Goal: Complete application form

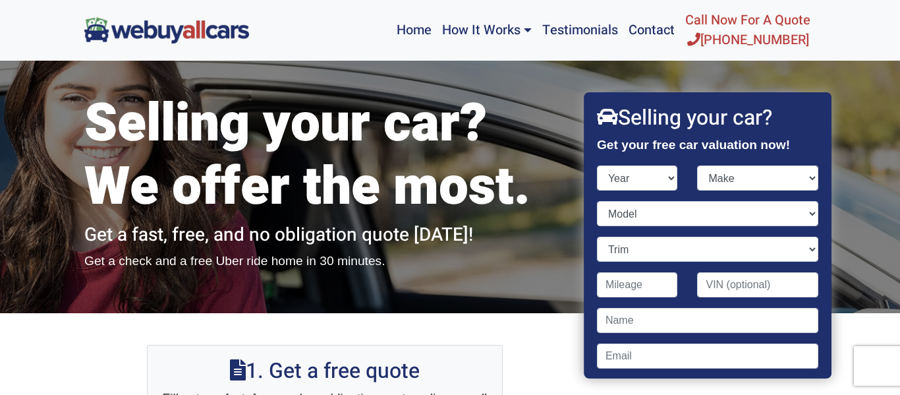
select select "2011"
click at [597, 165] on select "Year [DATE] 2024 2023 2022 2021 2020 2019 2018 2017 2016 2015 2014 2013 2012 20…" at bounding box center [637, 177] width 81 height 25
click at [758, 178] on select "Make Acura Aston [PERSON_NAME] Audi Bentley BMW Buick Cadillac Chevrolet Chrysl…" at bounding box center [757, 177] width 121 height 25
select select "Mazda"
click at [697, 165] on select "Make Acura Aston [PERSON_NAME] Audi Bentley BMW Buick Cadillac Chevrolet Chrysl…" at bounding box center [757, 177] width 121 height 25
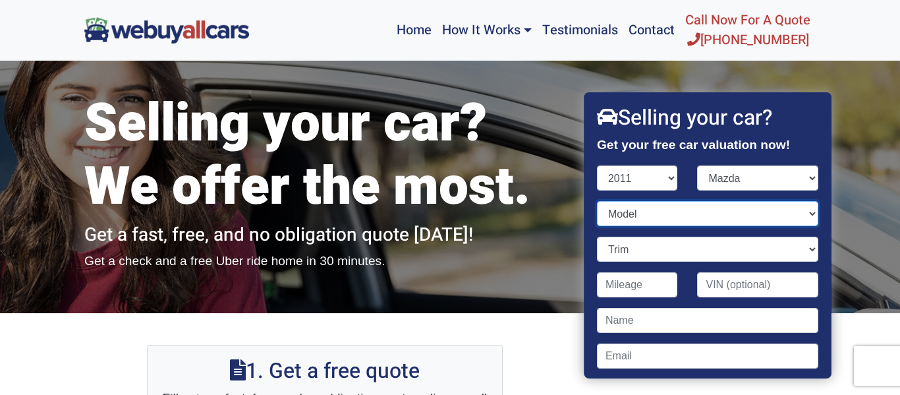
click at [791, 207] on select "Model 2 3 6 CX-7 CX-9 Mazdaspeed 3 MX-5 Miata RX-8 Tribute" at bounding box center [707, 213] width 221 height 25
select select "6"
click at [597, 201] on select "Model 2 3 6 CX-7 CX-9 Mazdaspeed 3 MX-5 Miata RX-8 Tribute" at bounding box center [707, 213] width 221 height 25
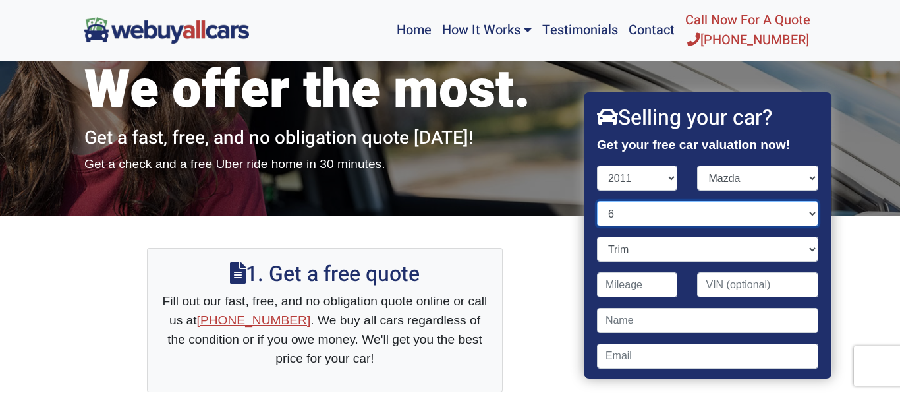
scroll to position [160, 0]
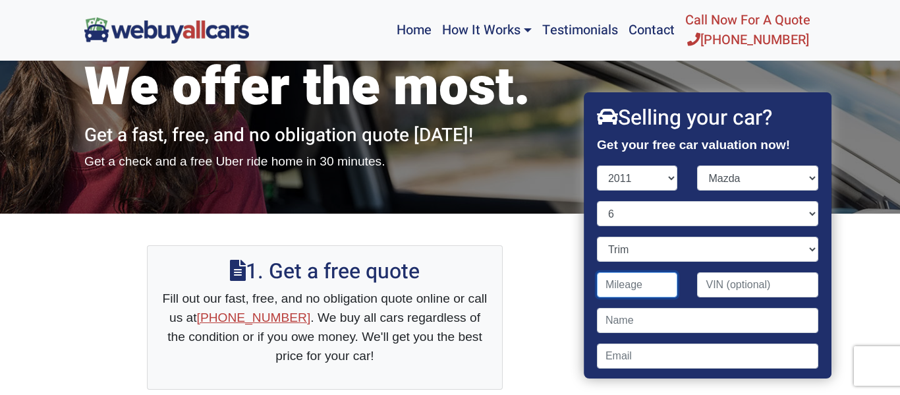
click at [644, 283] on input "Contact form" at bounding box center [637, 284] width 81 height 25
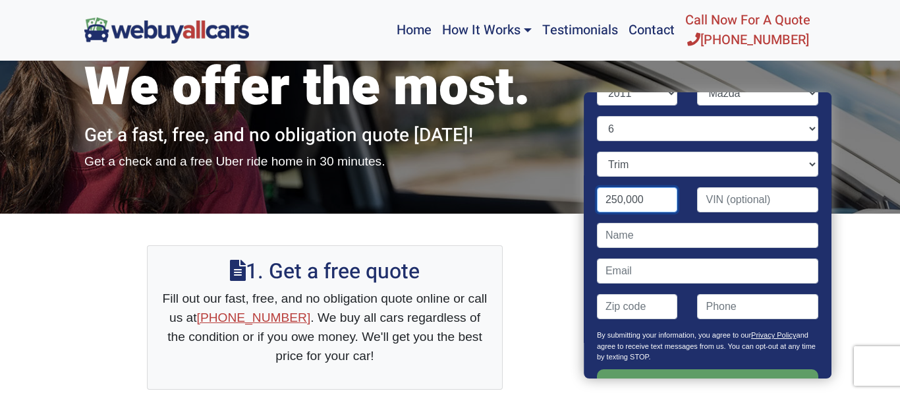
scroll to position [87, 0]
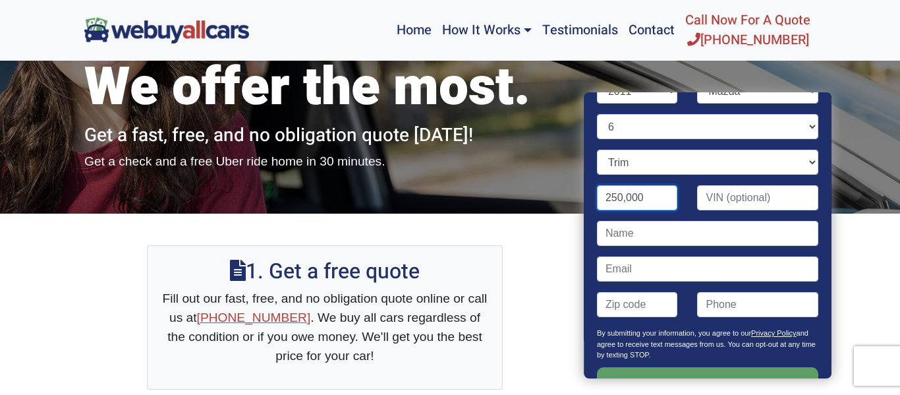
type input "250,000"
click at [661, 307] on input "Contact form" at bounding box center [637, 304] width 81 height 25
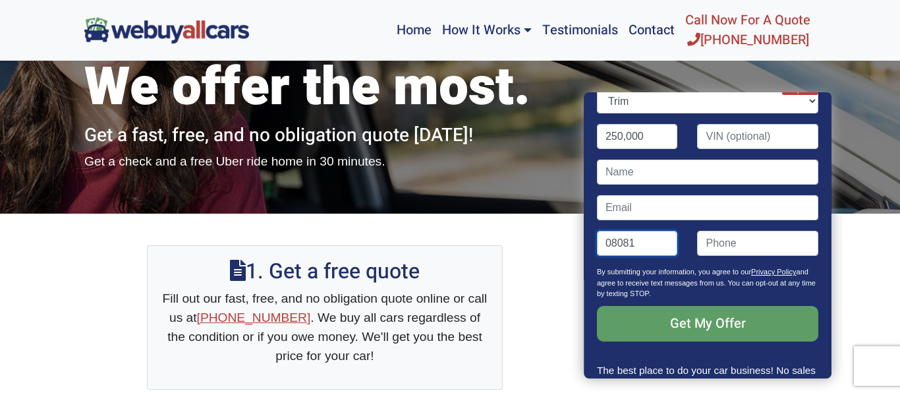
scroll to position [165, 0]
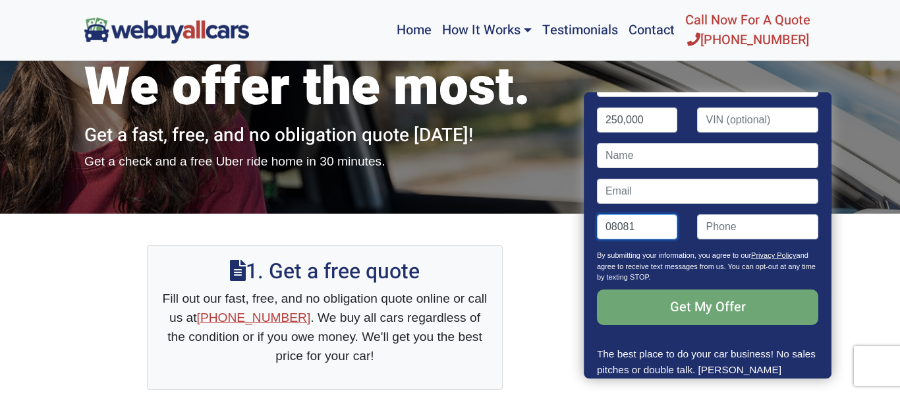
type input "08081"
click at [706, 300] on input "Get My Offer" at bounding box center [707, 307] width 221 height 36
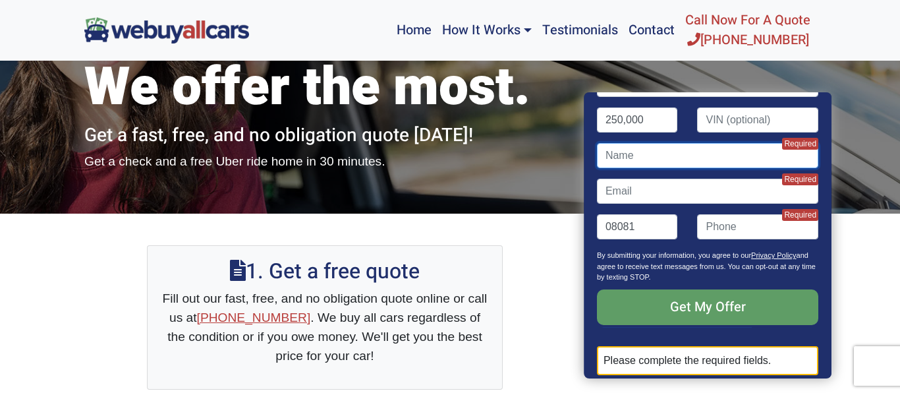
click at [672, 161] on input "Contact form" at bounding box center [707, 155] width 221 height 25
type input "[PERSON_NAME]"
type input "("
click at [688, 179] on input "Contact form" at bounding box center [707, 190] width 221 height 25
type input "8"
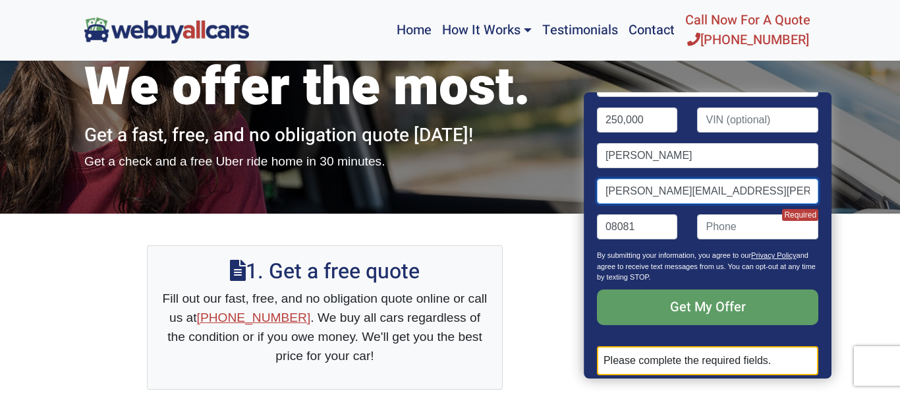
type input "[PERSON_NAME][EMAIL_ADDRESS][PERSON_NAME][DOMAIN_NAME]"
click at [735, 223] on input "Contact form" at bounding box center [757, 226] width 121 height 25
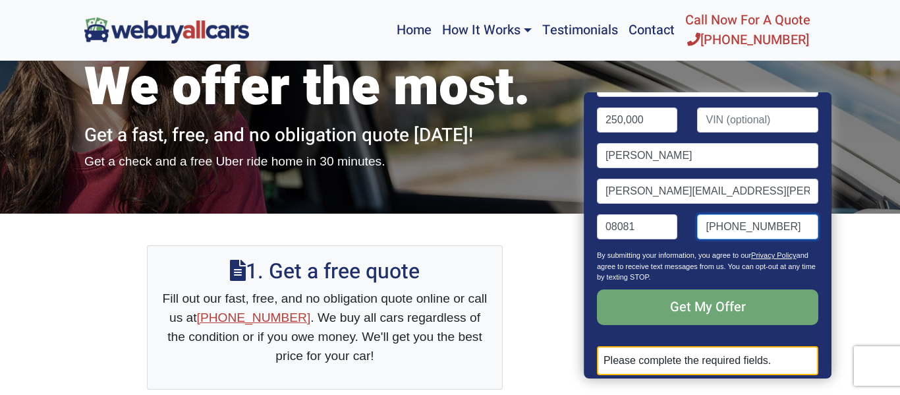
type input "[PHONE_NUMBER]"
click at [731, 310] on input "Get My Offer" at bounding box center [707, 307] width 221 height 36
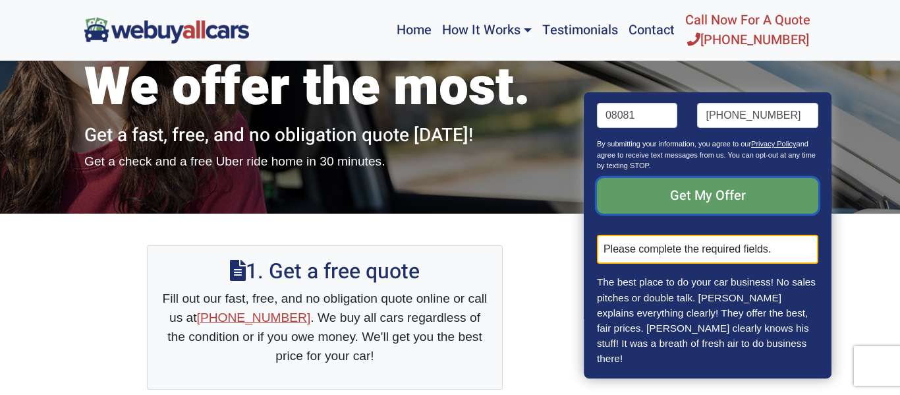
scroll to position [285, 0]
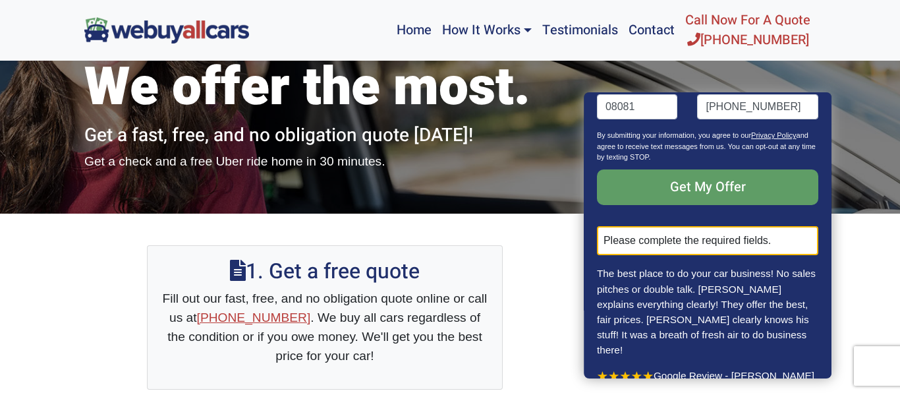
click at [708, 233] on div "Please complete the required fields." at bounding box center [707, 240] width 221 height 29
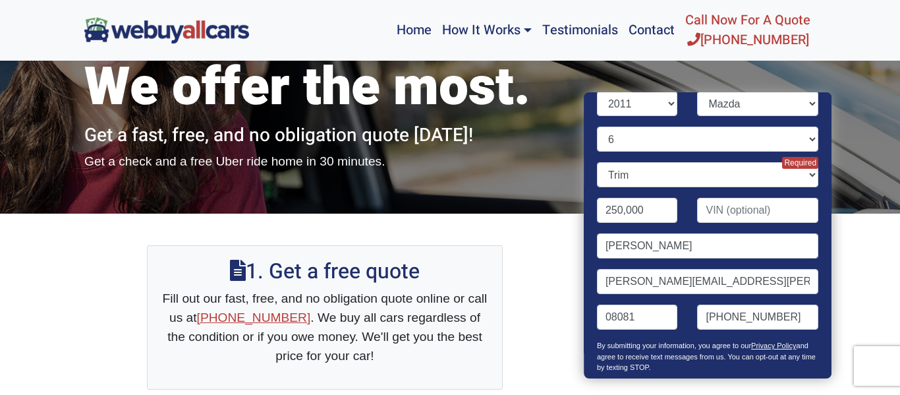
scroll to position [65, 0]
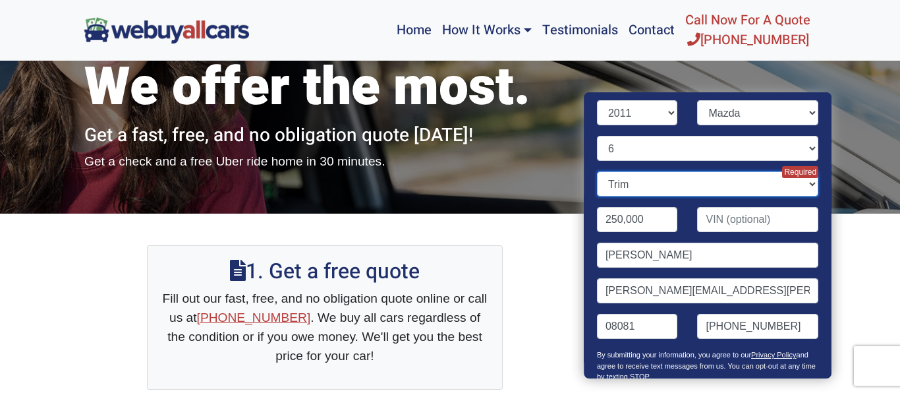
click at [798, 184] on select "Trim i Grand Touring 4dr Sedan (2.5L 4cyl) i Sport 4dr Sedan (2.5L 4cyl) i Tour…" at bounding box center [707, 183] width 221 height 25
select select "i Sport 4dr Sedan (2.5L 4cyl)"
click at [597, 171] on select "Trim i Grand Touring 4dr Sedan (2.5L 4cyl) i Sport 4dr Sedan (2.5L 4cyl) i Tour…" at bounding box center [707, 183] width 221 height 25
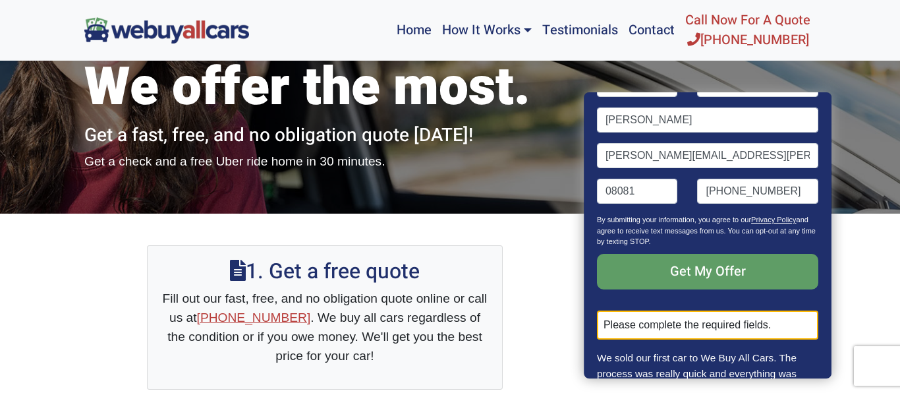
scroll to position [269, 0]
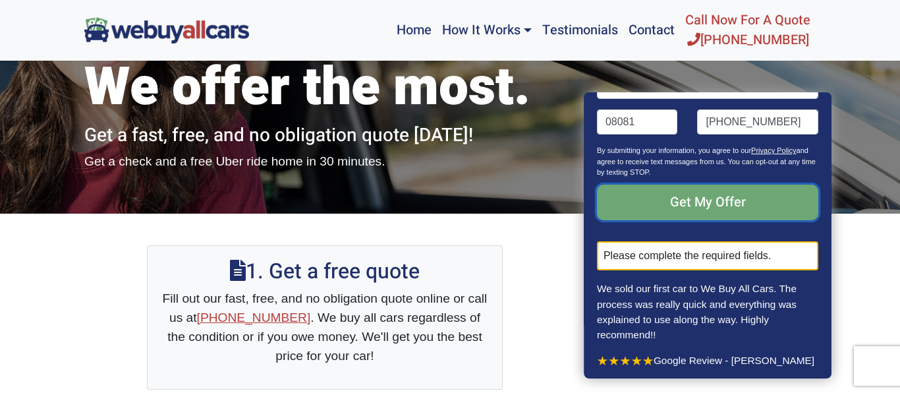
click at [727, 204] on input "Get My Offer" at bounding box center [707, 202] width 221 height 36
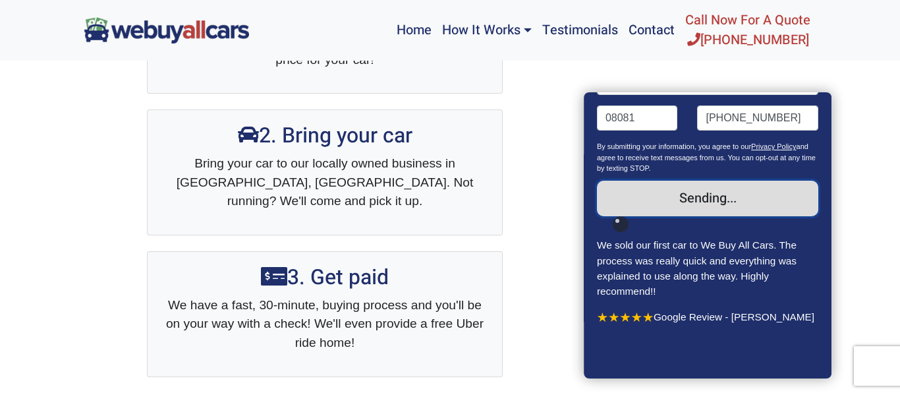
scroll to position [230, 0]
